Goal: Use online tool/utility: Use online tool/utility

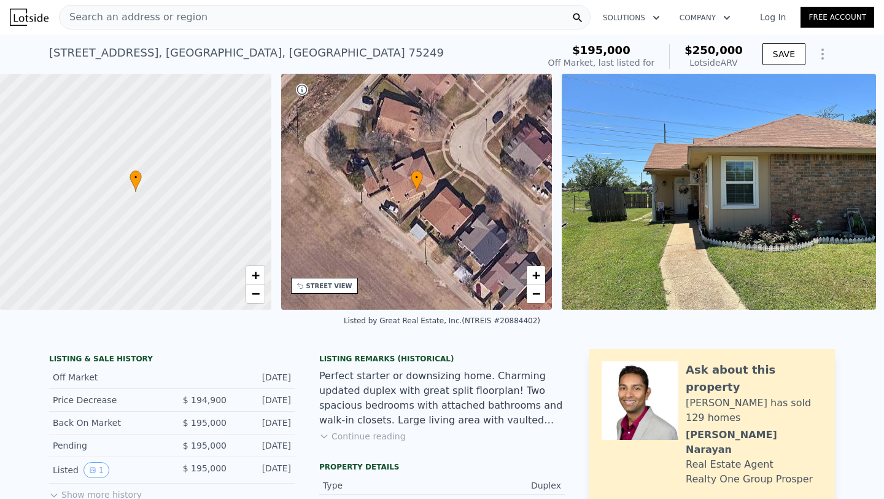
click at [201, 21] on div "Search an address or region" at bounding box center [325, 17] width 532 height 25
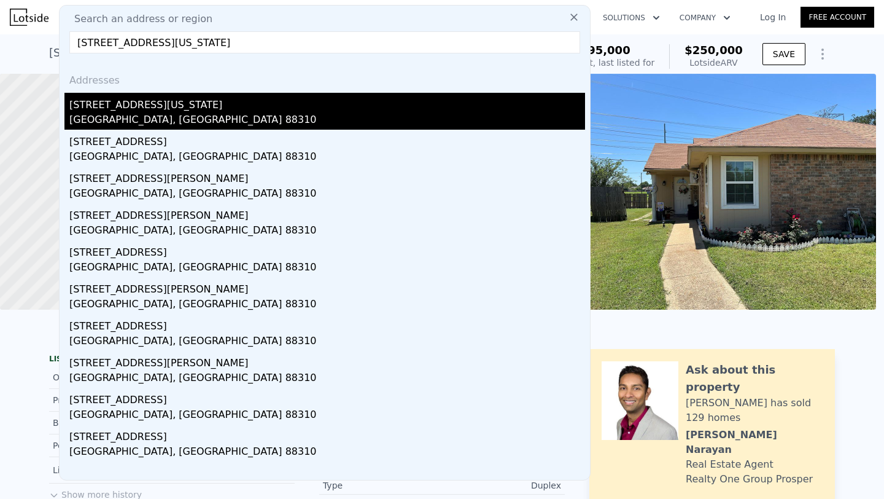
type input "[STREET_ADDRESS][US_STATE]"
click at [157, 116] on div "[GEOGRAPHIC_DATA], [GEOGRAPHIC_DATA] 88310" at bounding box center [327, 120] width 516 height 17
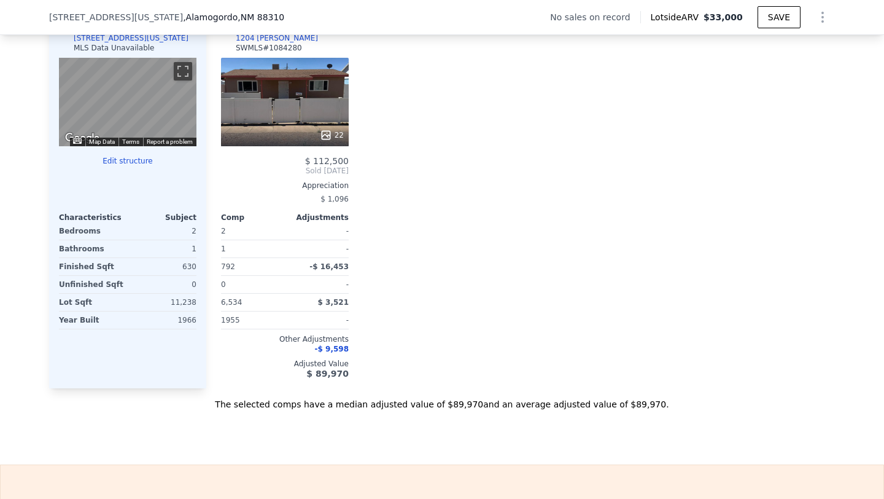
scroll to position [1189, 0]
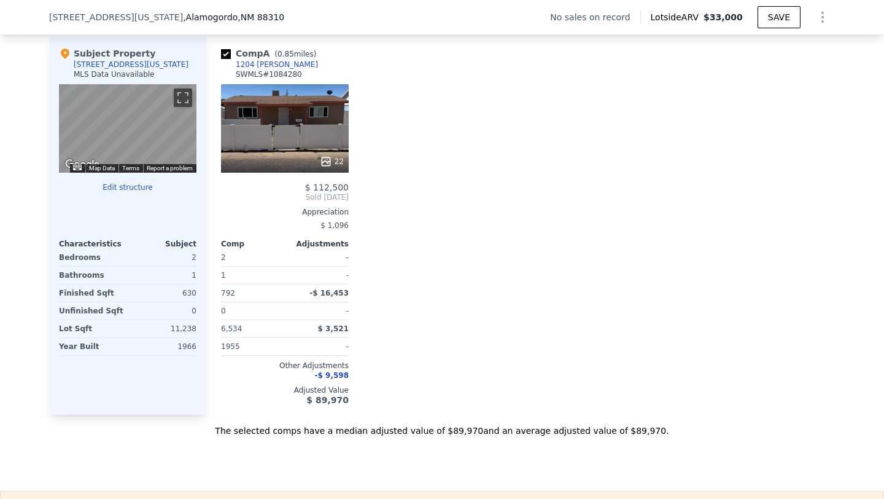
click at [133, 185] on button "Edit structure" at bounding box center [128, 187] width 138 height 10
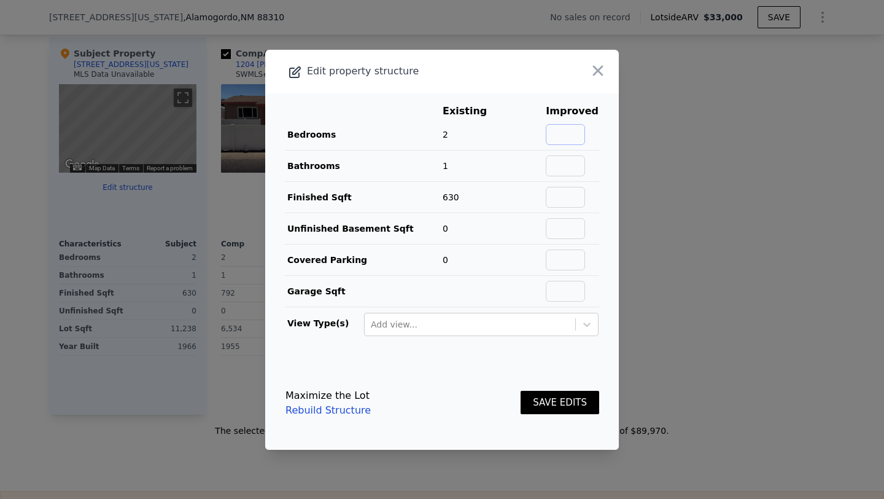
click at [575, 136] on input "text" at bounding box center [565, 134] width 39 height 21
type input "8"
click at [581, 166] on input "text" at bounding box center [565, 165] width 39 height 21
type input "4"
click at [415, 195] on td "Finished Sqft" at bounding box center [363, 196] width 157 height 31
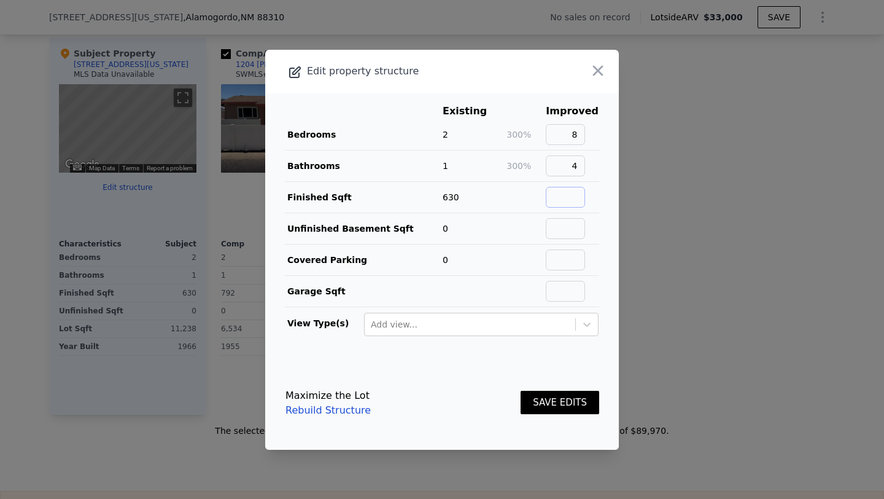
click at [566, 201] on input "text" at bounding box center [565, 197] width 39 height 21
paste input "2,665"
type input "2,665"
click at [506, 214] on td "0" at bounding box center [474, 227] width 64 height 31
click at [567, 402] on button "SAVE EDITS" at bounding box center [560, 403] width 79 height 24
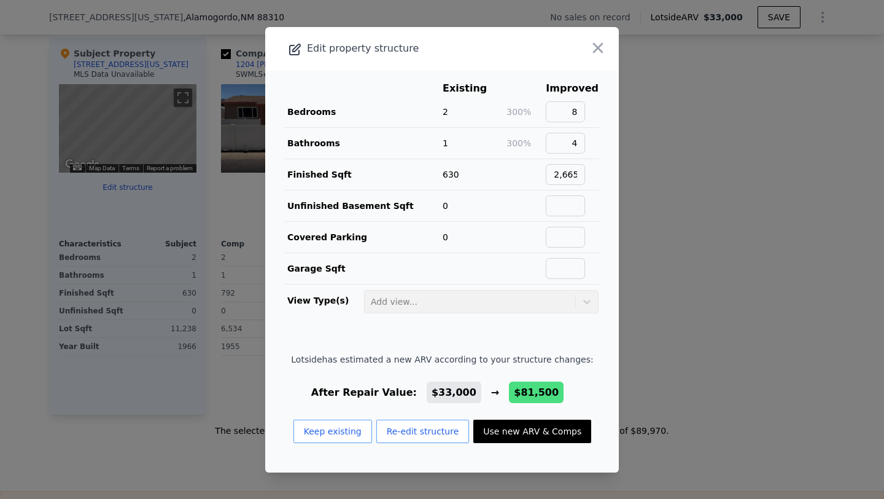
click at [509, 437] on button "Use new ARV & Comps" at bounding box center [532, 430] width 118 height 23
type input "$ 81,500"
type input "$ 75,848"
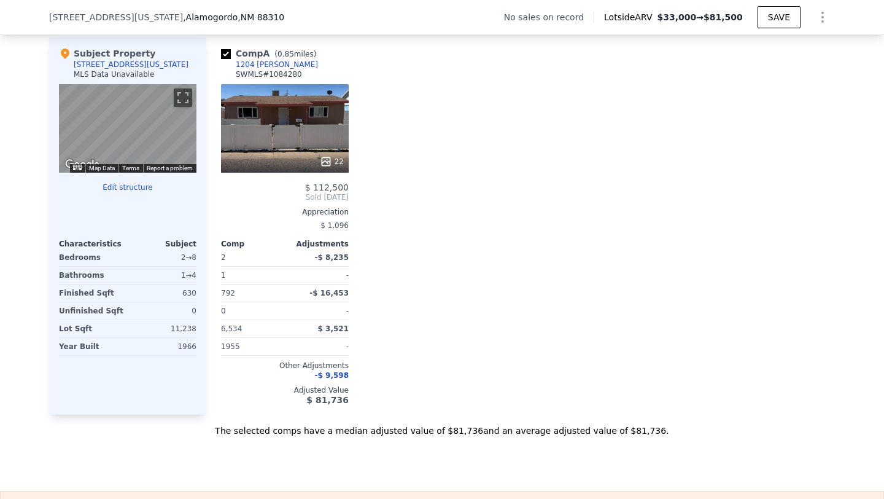
click at [131, 175] on div "Subject Property [STREET_ADDRESS][US_STATE] MLS Data Unavailable ← Move left → …" at bounding box center [127, 225] width 157 height 377
click at [132, 189] on button "Edit structure" at bounding box center [128, 187] width 138 height 10
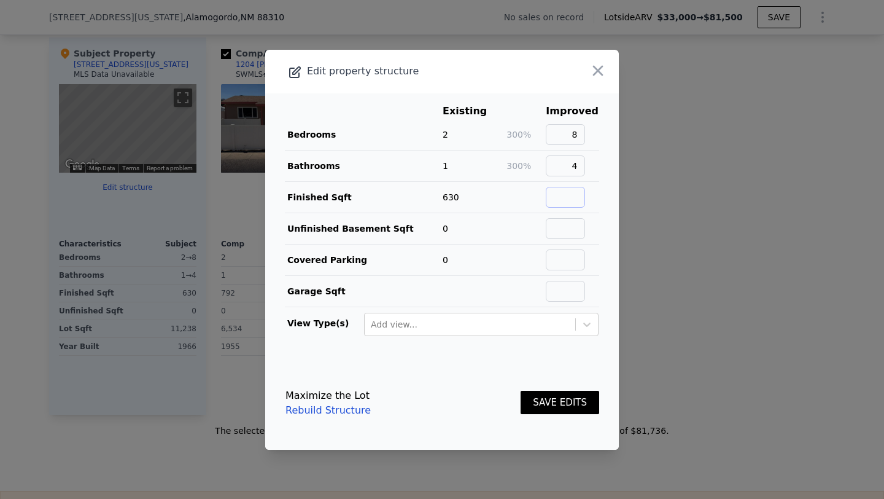
click at [585, 193] on input "text" at bounding box center [565, 197] width 39 height 21
paste input "2,665"
click at [581, 199] on input "2,665" at bounding box center [565, 197] width 39 height 21
type input "5"
type input "2665"
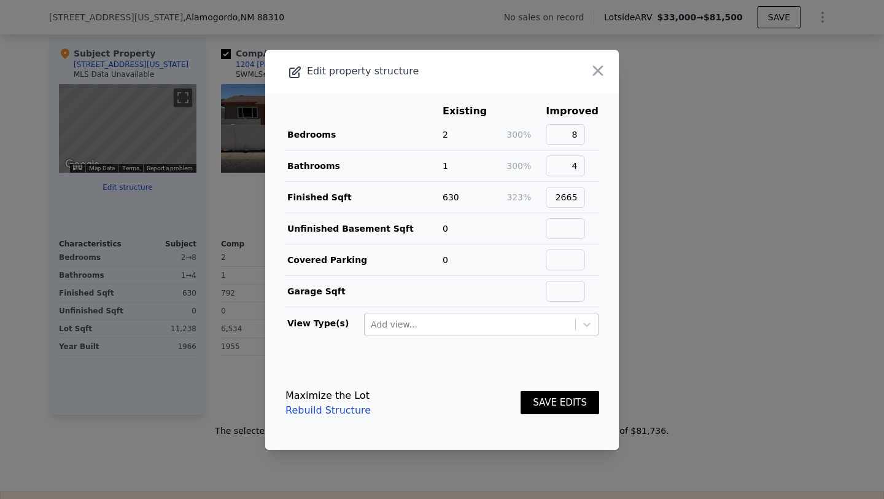
click at [572, 397] on button "SAVE EDITS" at bounding box center [560, 403] width 79 height 24
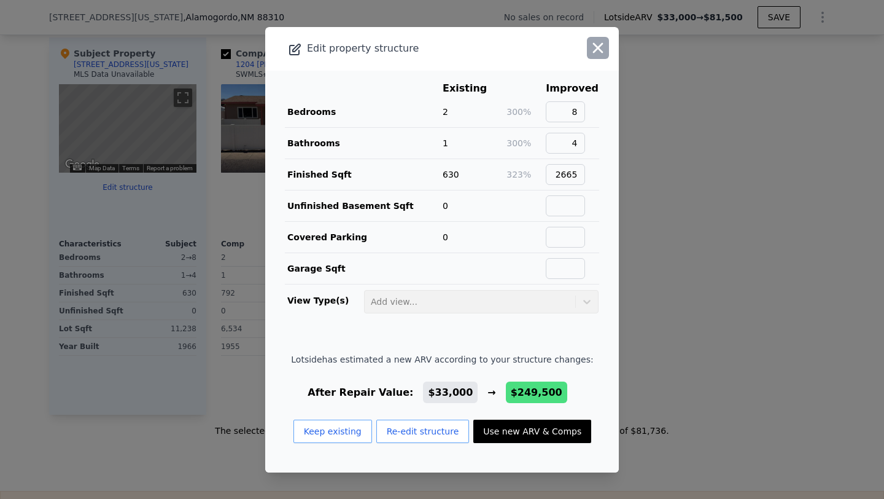
click at [604, 45] on icon "button" at bounding box center [597, 47] width 17 height 17
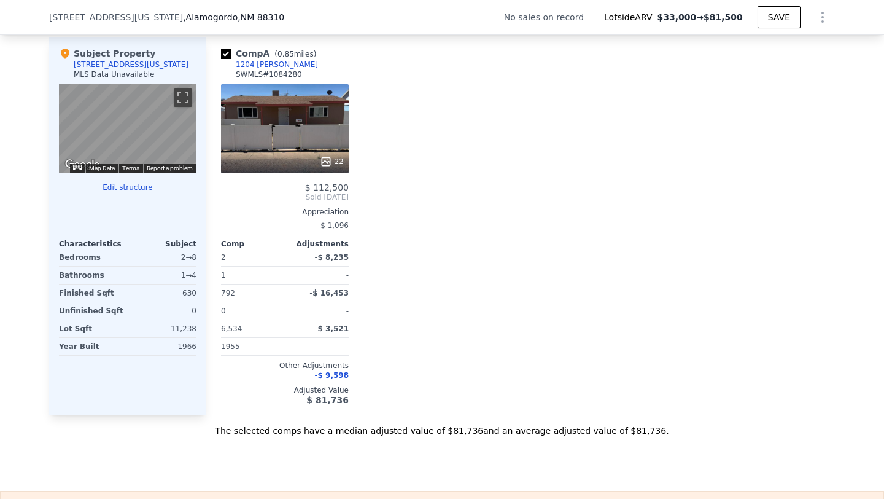
click at [120, 171] on div "Terms" at bounding box center [131, 168] width 25 height 9
click at [123, 184] on button "Edit structure" at bounding box center [128, 187] width 138 height 10
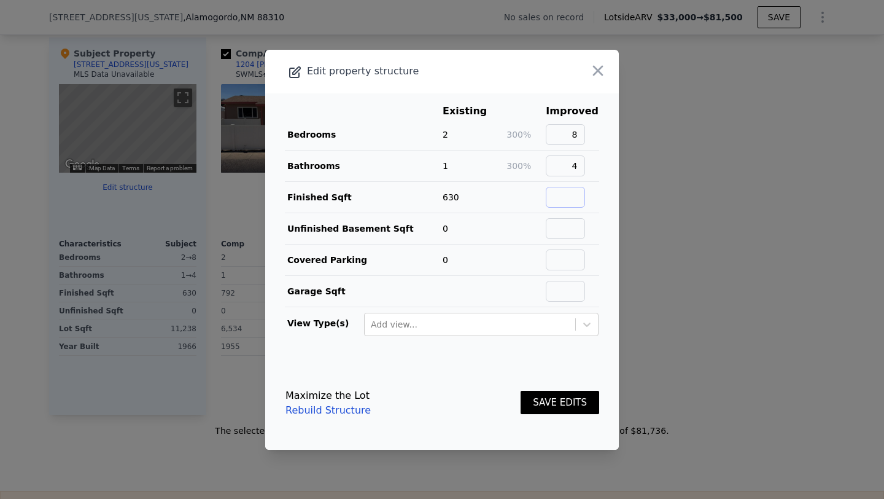
click at [577, 195] on input "text" at bounding box center [565, 197] width 39 height 21
type input "2665"
click at [573, 398] on button "SAVE EDITS" at bounding box center [560, 403] width 79 height 24
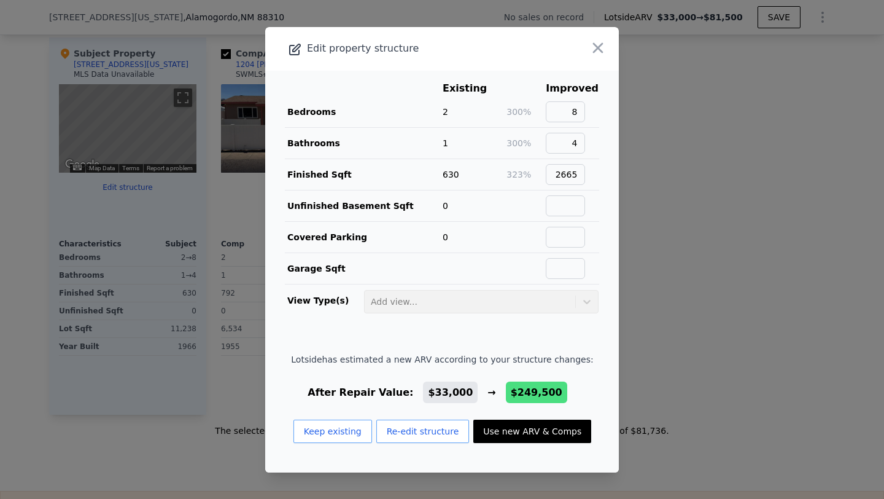
click at [545, 429] on button "Use new ARV & Comps" at bounding box center [532, 430] width 118 height 23
type input "$ 249,500"
type input "$ 234,664"
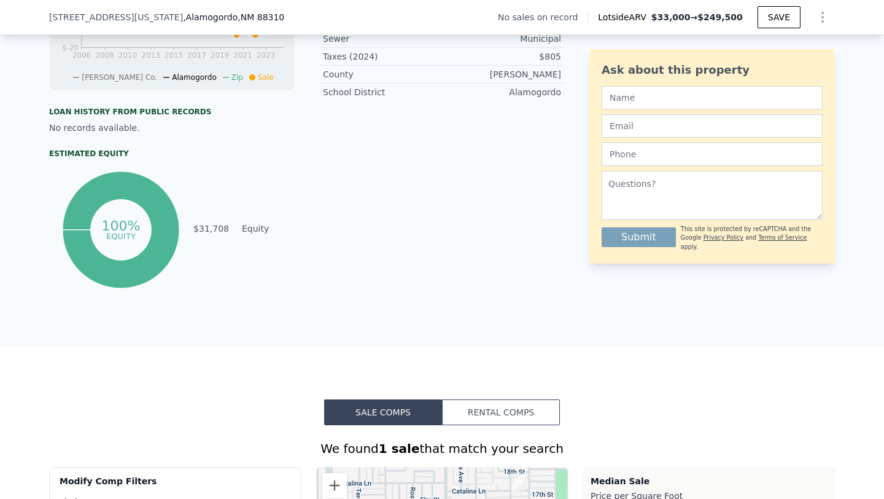
scroll to position [0, 0]
